Goal: Check status: Check status

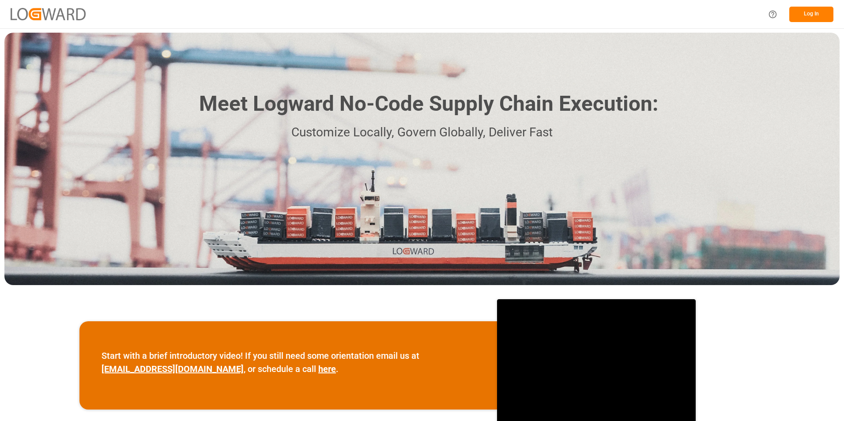
click at [806, 10] on button "Log In" at bounding box center [812, 14] width 44 height 15
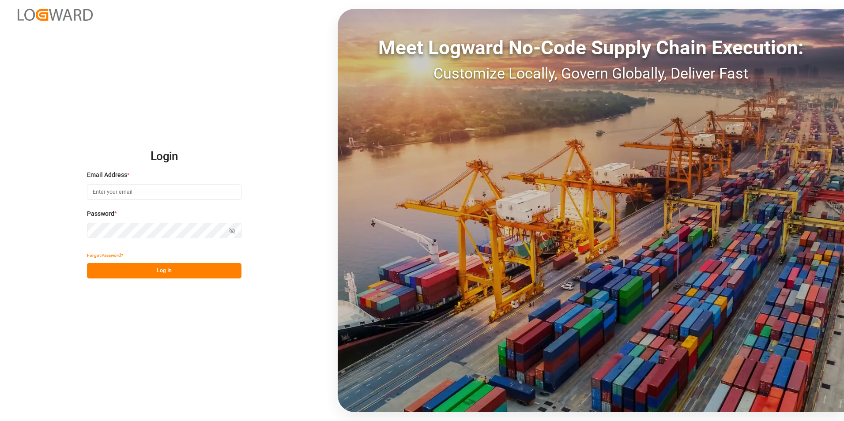
type input "[EMAIL_ADDRESS][DOMAIN_NAME]"
click at [139, 266] on button "Log In" at bounding box center [164, 270] width 155 height 15
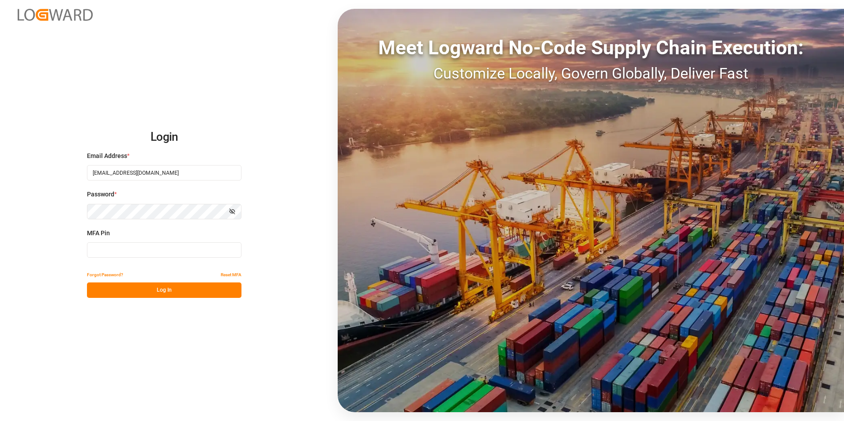
click at [137, 253] on input at bounding box center [164, 249] width 155 height 15
type input "972981"
click at [194, 289] on button "Log In" at bounding box center [164, 290] width 155 height 15
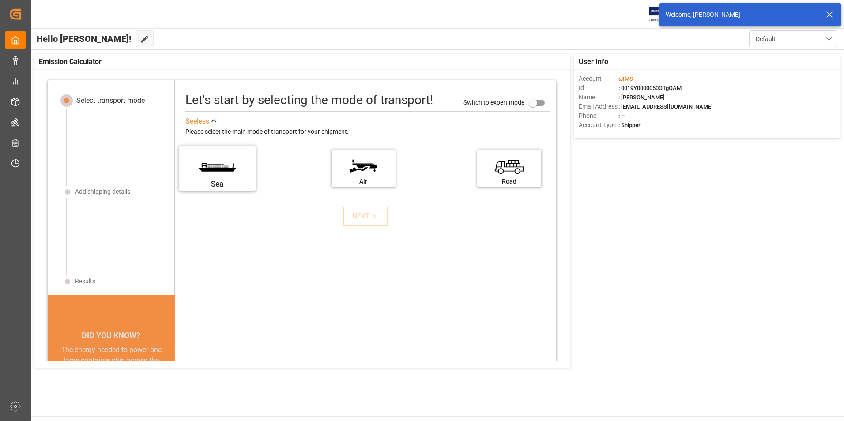
click at [222, 151] on label "Sea" at bounding box center [217, 165] width 66 height 37
click at [0, 0] on input "Sea" at bounding box center [0, 0] width 0 height 0
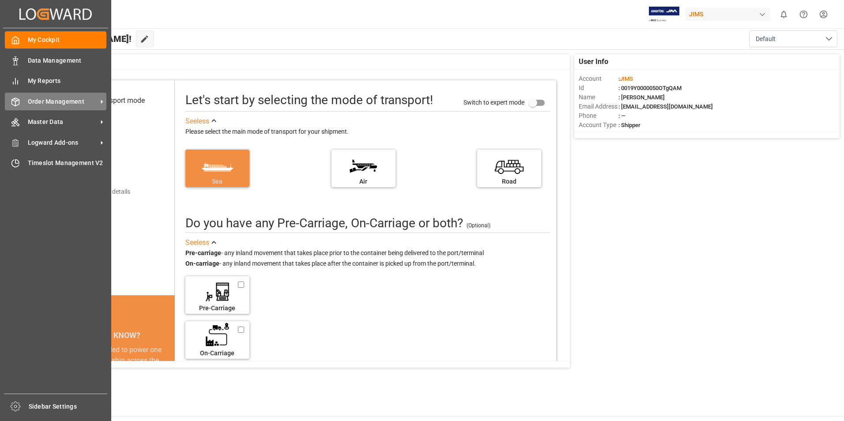
click at [67, 102] on span "Order Management" at bounding box center [63, 101] width 70 height 9
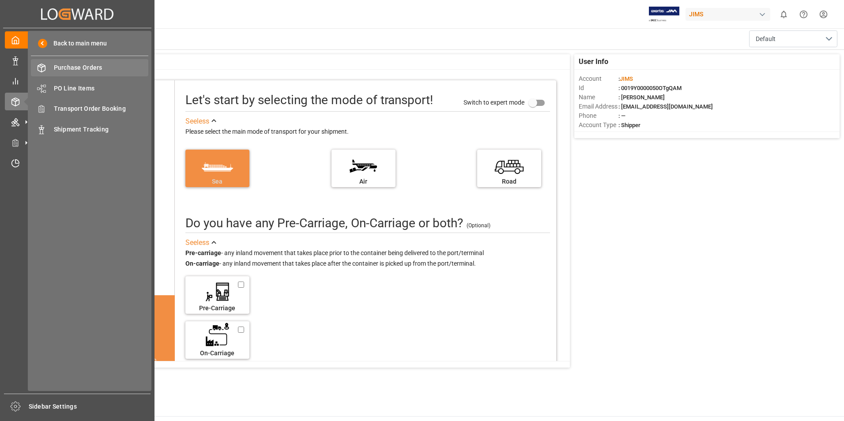
click at [95, 62] on div "Purchase Orders Purchase Orders" at bounding box center [89, 67] width 117 height 17
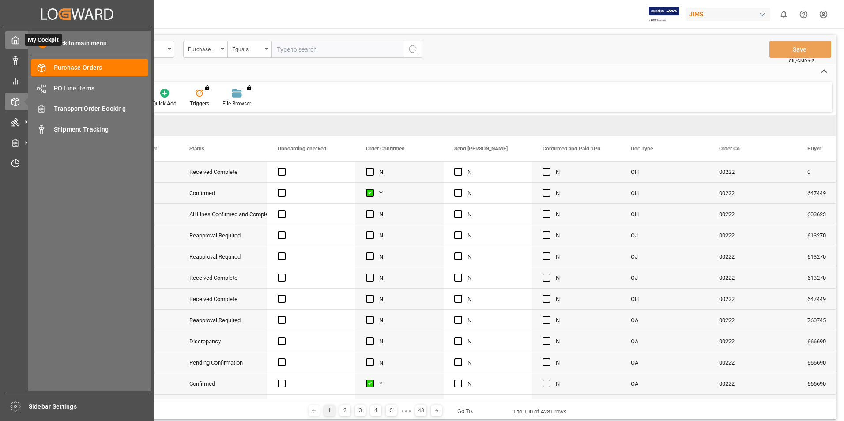
click at [18, 41] on icon at bounding box center [15, 40] width 9 height 9
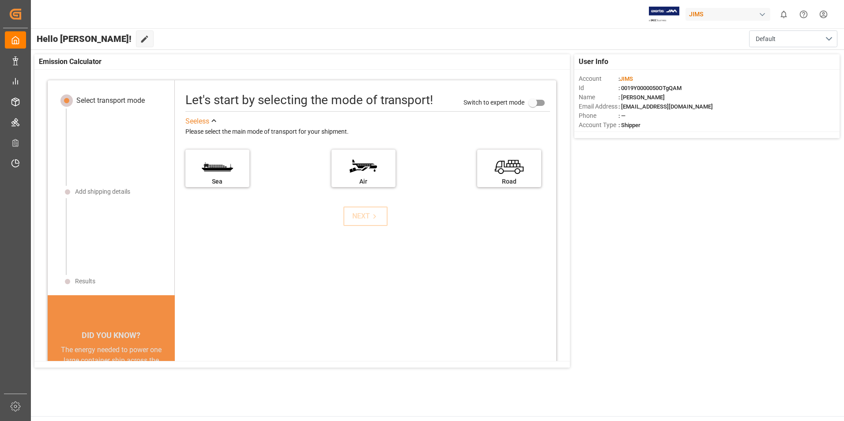
click at [159, 38] on div "Hello [PERSON_NAME]! Edit Cockpit Default" at bounding box center [437, 38] width 814 height 21
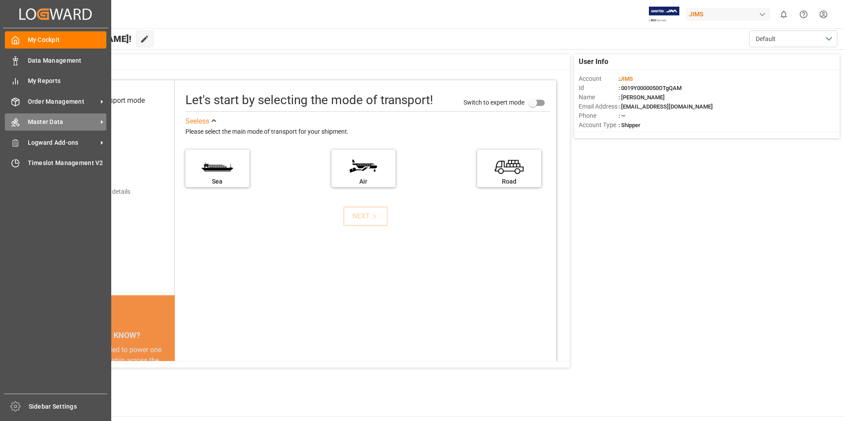
click at [60, 118] on span "Master Data" at bounding box center [63, 121] width 70 height 9
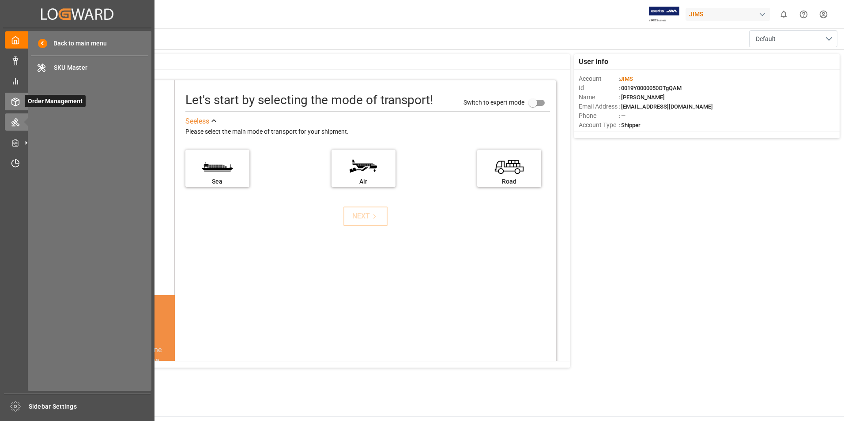
click at [26, 102] on span "Order Management" at bounding box center [55, 101] width 61 height 12
click at [91, 128] on span "Shipment Tracking" at bounding box center [101, 129] width 95 height 9
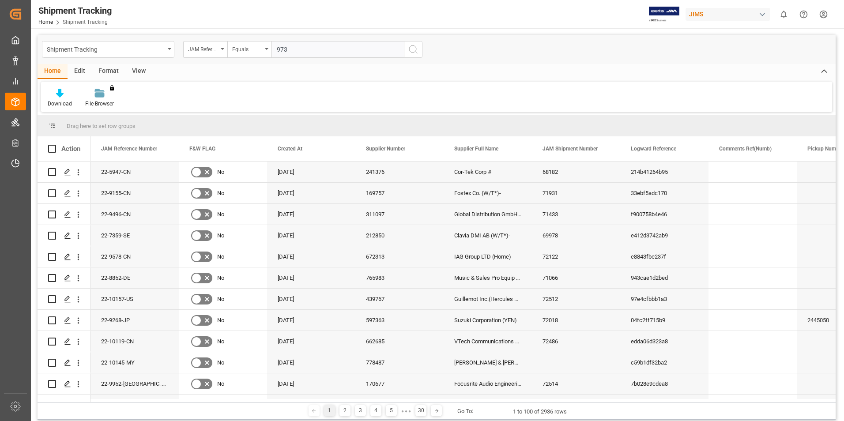
type input "9737"
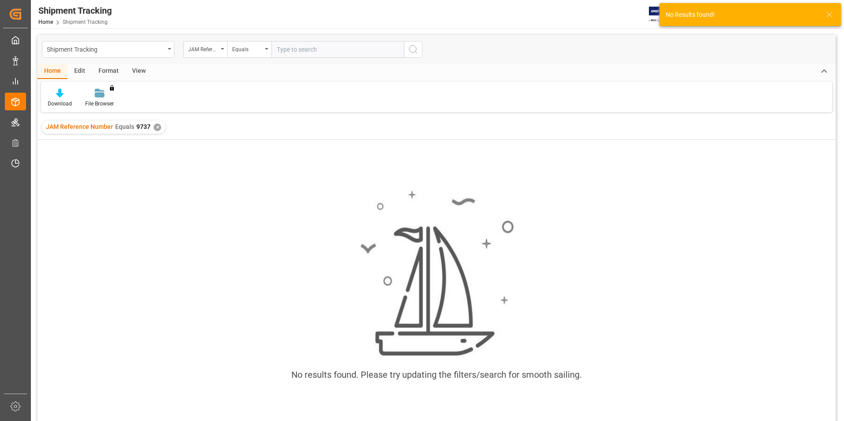
click at [304, 52] on input "text" at bounding box center [338, 49] width 132 height 17
type input "9734"
click at [156, 128] on div "✕" at bounding box center [158, 128] width 8 height 8
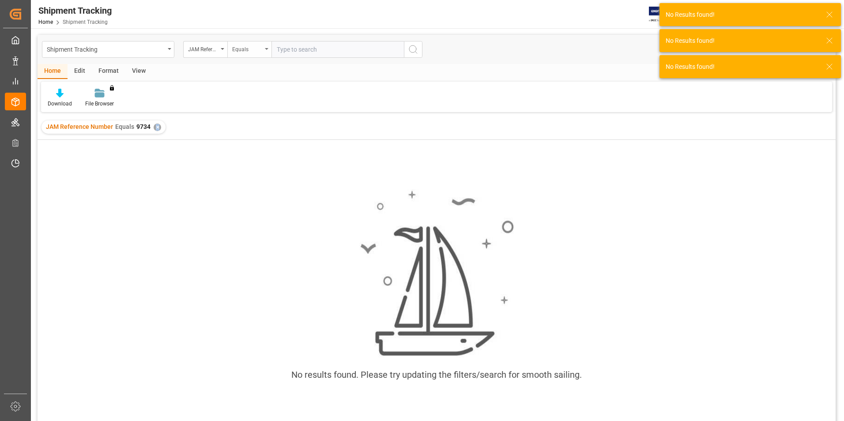
drag, startPoint x: 156, startPoint y: 128, endPoint x: 255, endPoint y: 50, distance: 125.5
click at [255, 50] on div "Equals" at bounding box center [247, 48] width 30 height 10
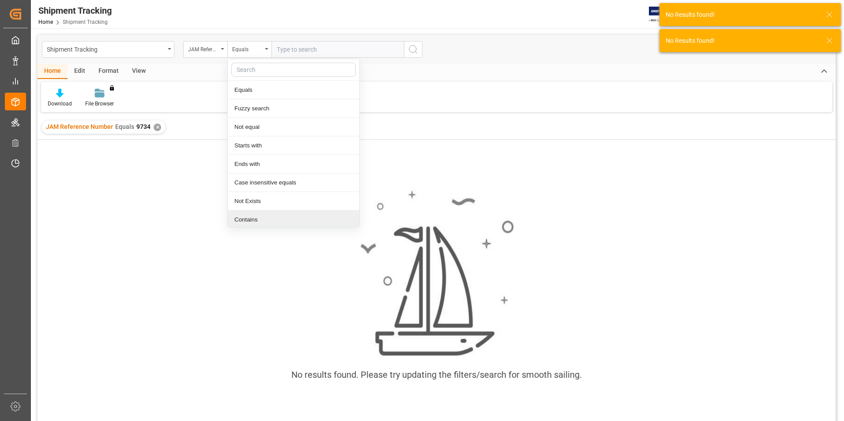
click at [256, 217] on div "Contains" at bounding box center [294, 220] width 132 height 19
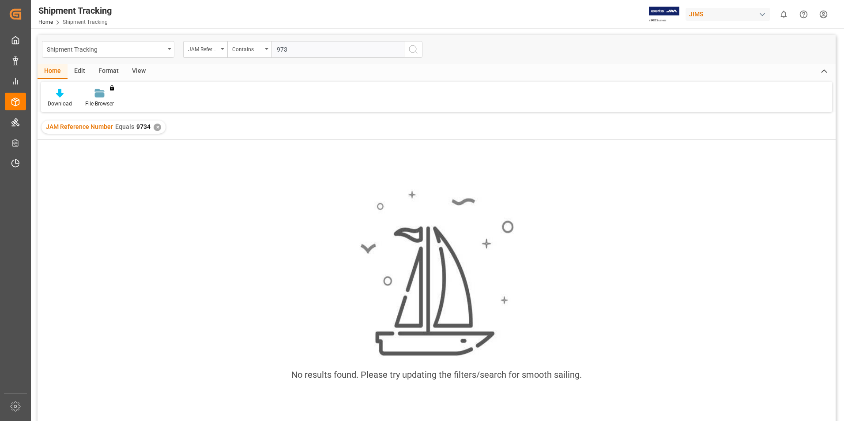
type input "9734"
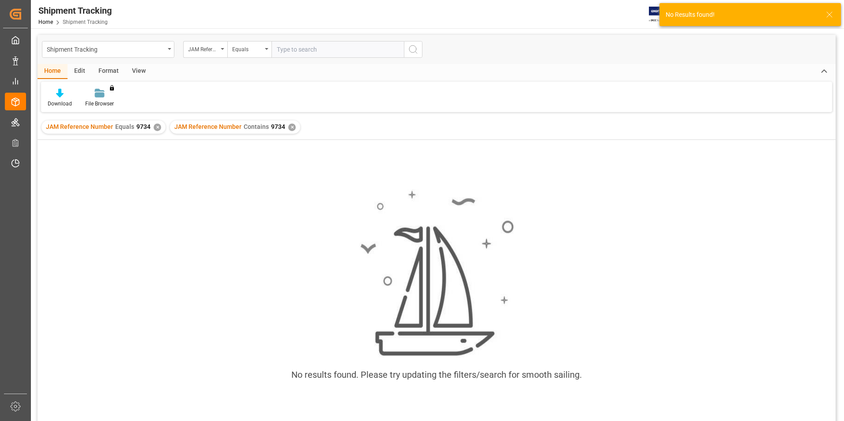
click at [154, 130] on div "✕" at bounding box center [158, 128] width 8 height 8
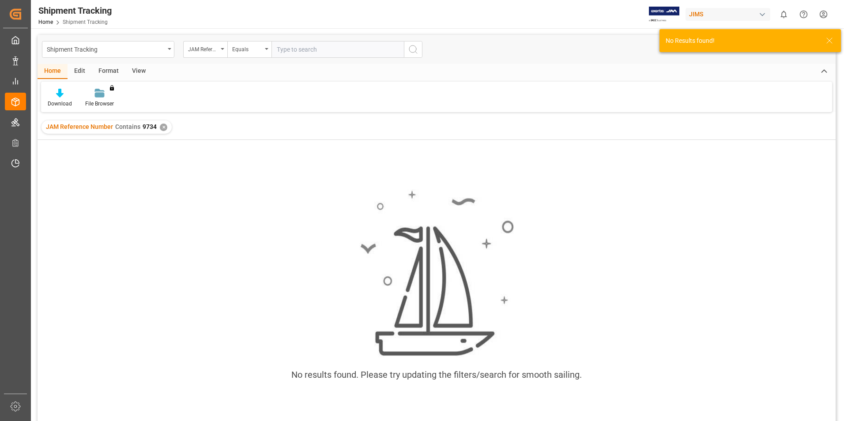
click at [307, 53] on input "text" at bounding box center [338, 49] width 132 height 17
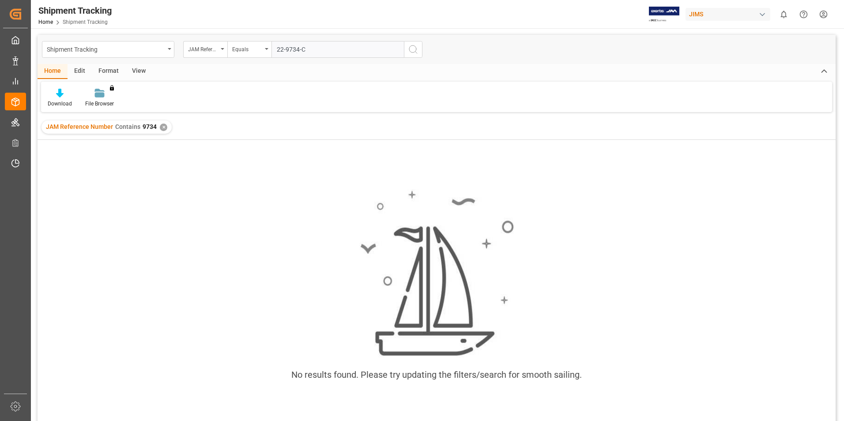
type input "22-9734-CN"
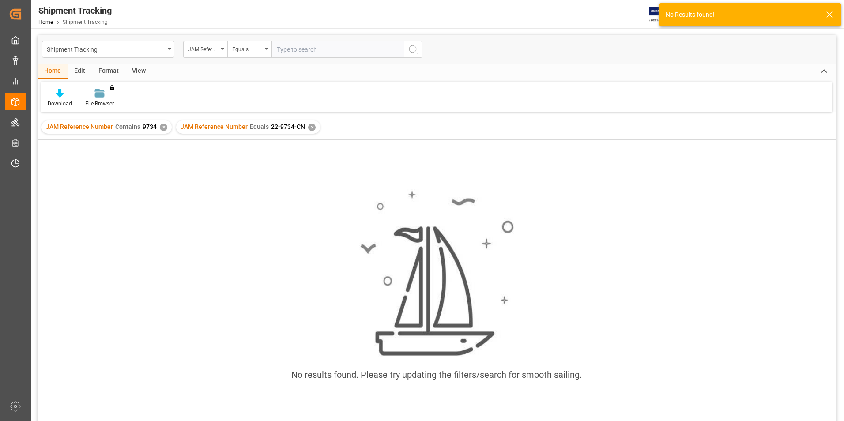
click at [161, 126] on div "✕" at bounding box center [164, 128] width 8 height 8
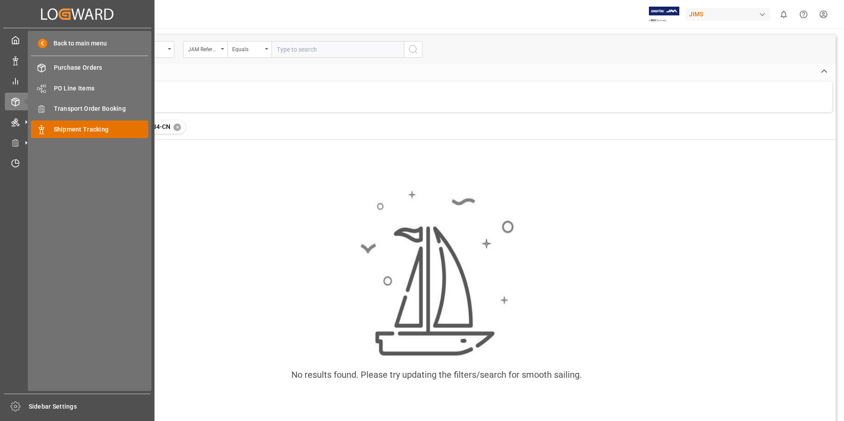
click at [85, 133] on span "Shipment Tracking" at bounding box center [101, 129] width 95 height 9
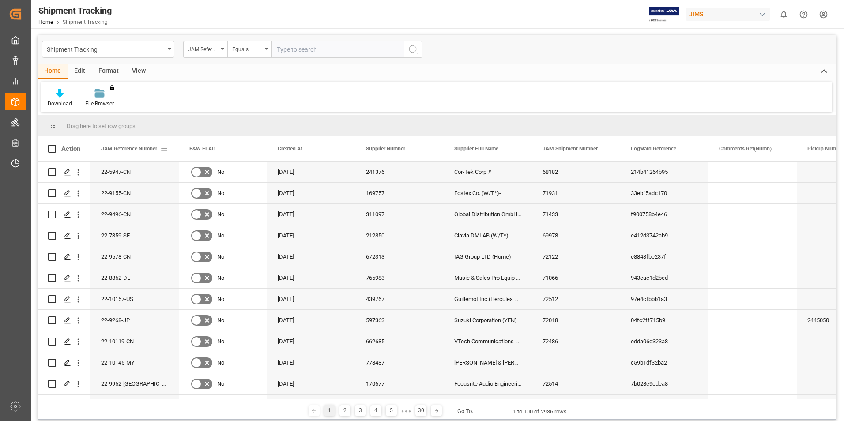
click at [129, 145] on div "JAM Reference Number" at bounding box center [130, 148] width 59 height 25
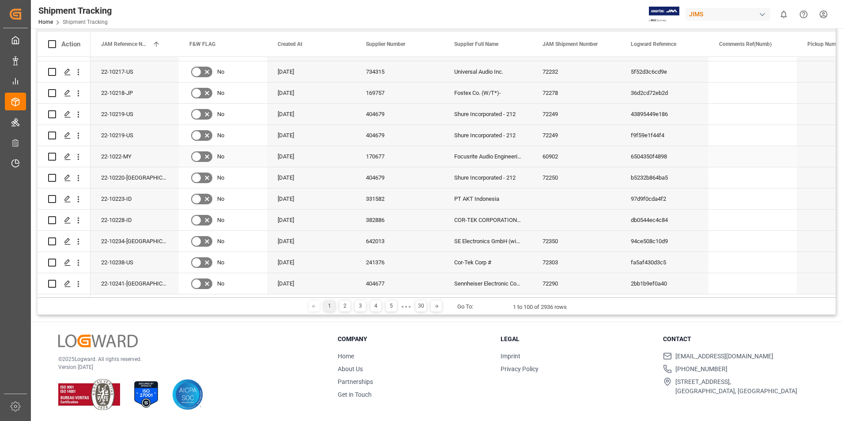
scroll to position [131, 0]
click at [342, 303] on div "2" at bounding box center [345, 304] width 11 height 11
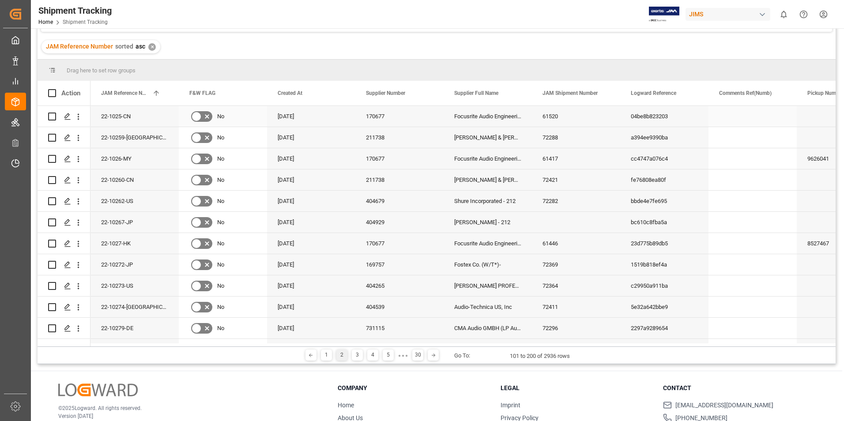
scroll to position [0, 0]
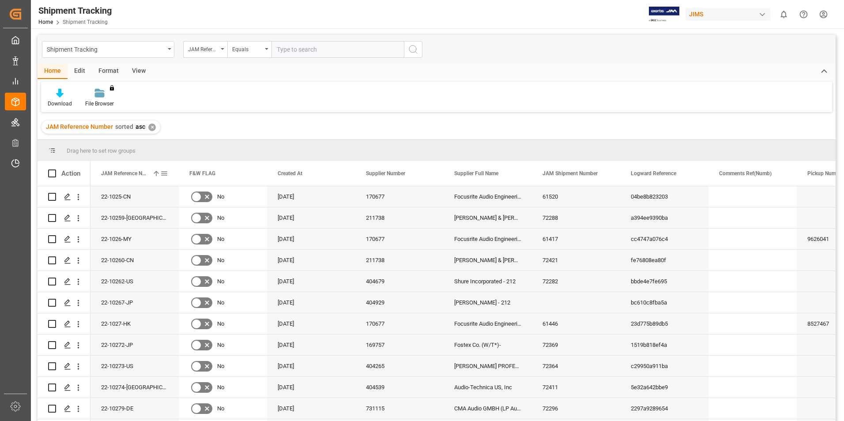
click at [111, 184] on div "JAM Reference Number 1" at bounding box center [130, 173] width 59 height 25
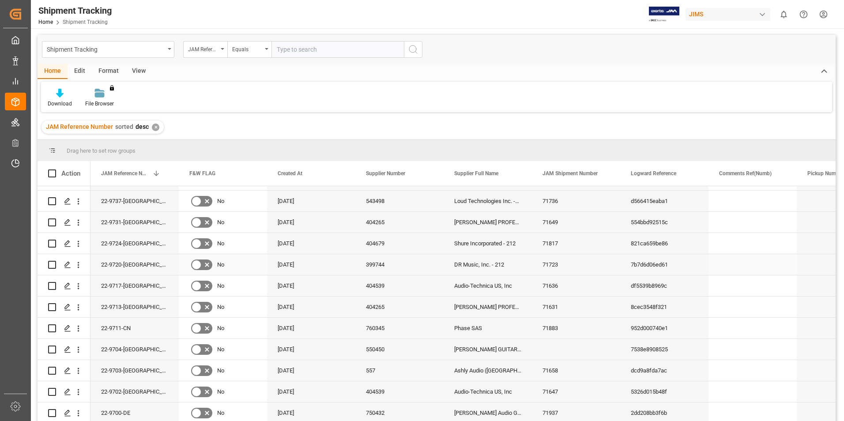
scroll to position [1841, 0]
